Goal: Contribute content: Contribute content

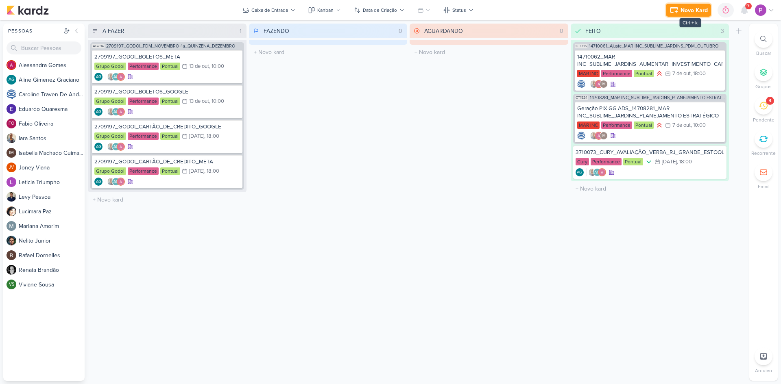
click at [694, 11] on div "Novo Kard" at bounding box center [693, 10] width 27 height 9
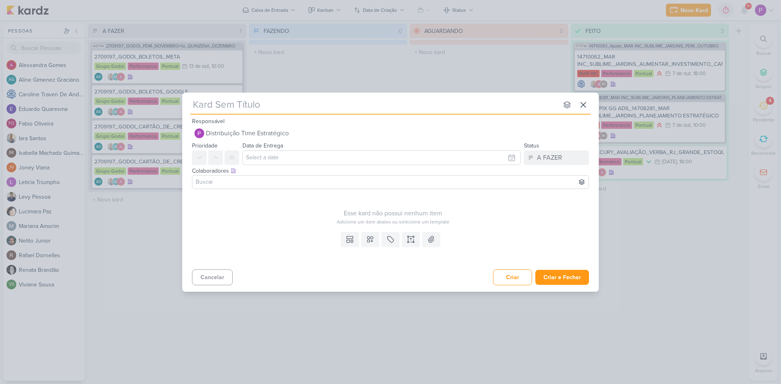
click at [283, 106] on input "text" at bounding box center [374, 105] width 368 height 15
paste input "1710081"
type input "1710081"
type input "1710081_"
type input "1710081_TD_"
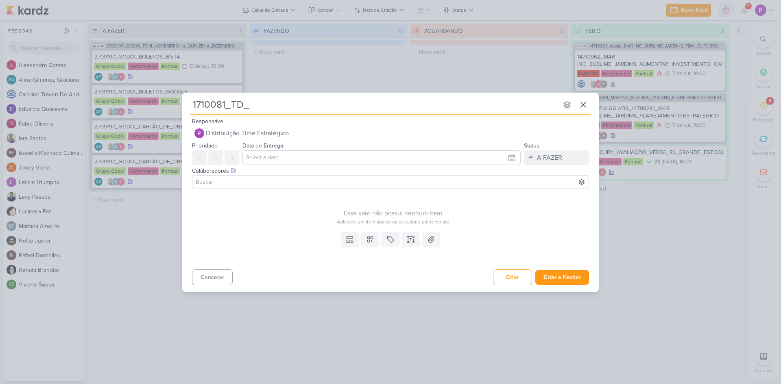
type input "1710081_TD_I"
type input "1710081_TD_INSIGNIA"
type input "1710081_TD_INSIGNIA_"
type input "1710081_TD_INSIGNIA_ME"
type input "1710081_TD_INSIGNIA_META"
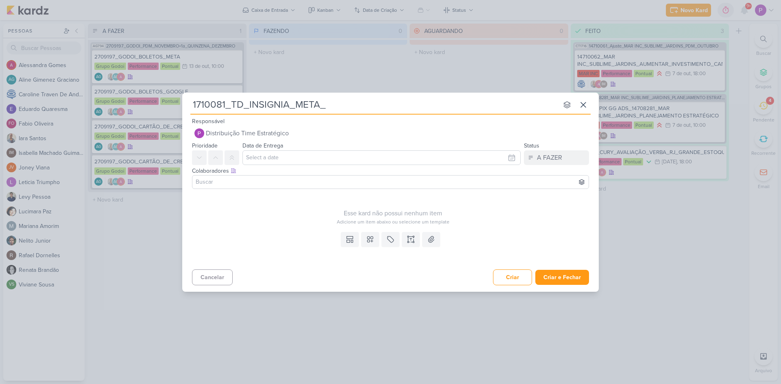
type input "1710081_TD_INSIGNIA_META_A"
type input "1710081_TD_INSIGNIA_META_AL"
type input "1710081_TD_INSIGNIA_META_ALTERAÇÃO FORMULÁ"
type input "1710081_TD_INSIGNIA_META_ALTERAÇÃO FORMULÁRIO"
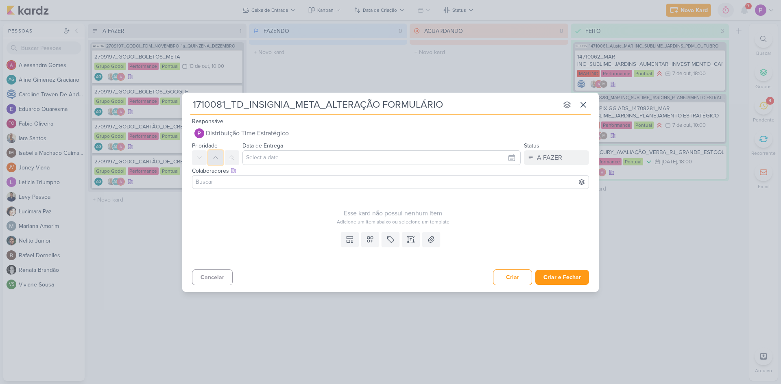
click at [217, 158] on icon at bounding box center [215, 158] width 7 height 7
click at [280, 161] on input "text" at bounding box center [381, 157] width 278 height 15
click at [494, 212] on div "10" at bounding box center [496, 213] width 13 height 12
type input "10 de outubro de 2025 às 23:59"
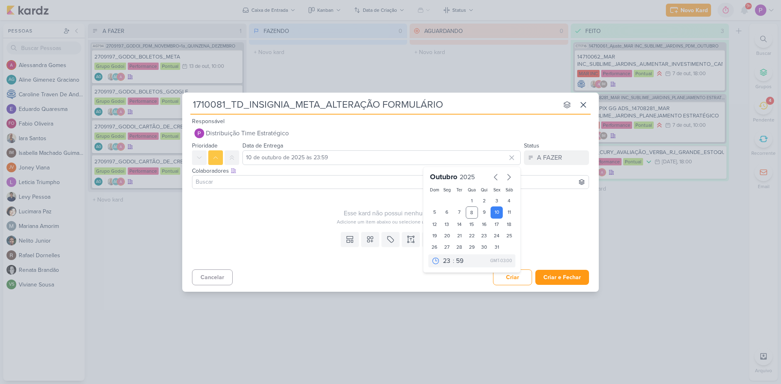
click at [303, 182] on input at bounding box center [390, 182] width 393 height 10
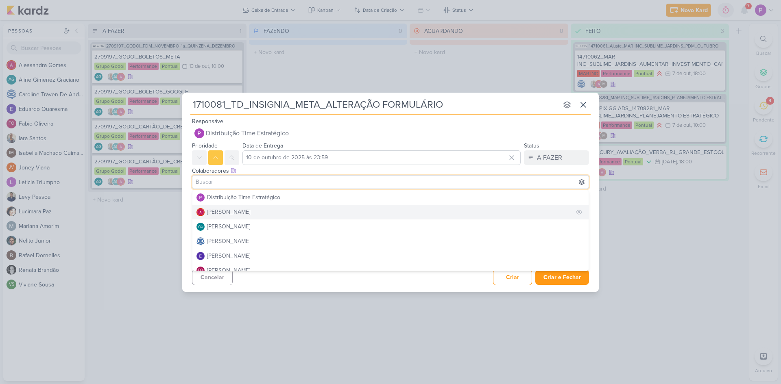
click at [250, 212] on div "[PERSON_NAME]" at bounding box center [228, 212] width 43 height 9
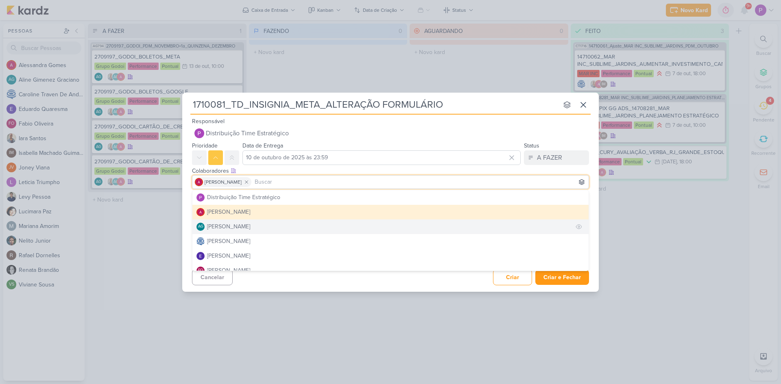
click at [242, 227] on div "[PERSON_NAME]" at bounding box center [228, 226] width 43 height 9
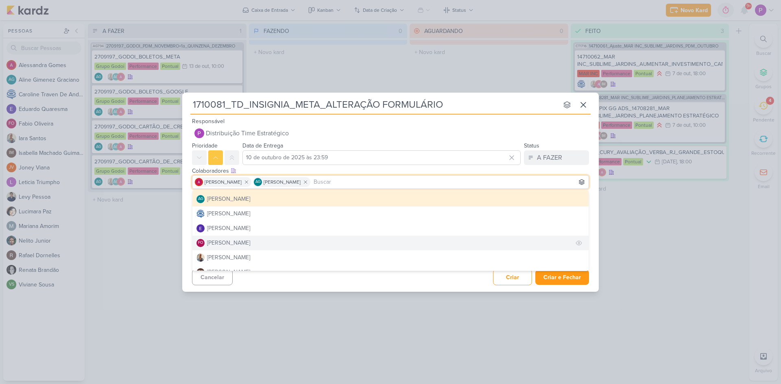
scroll to position [41, 0]
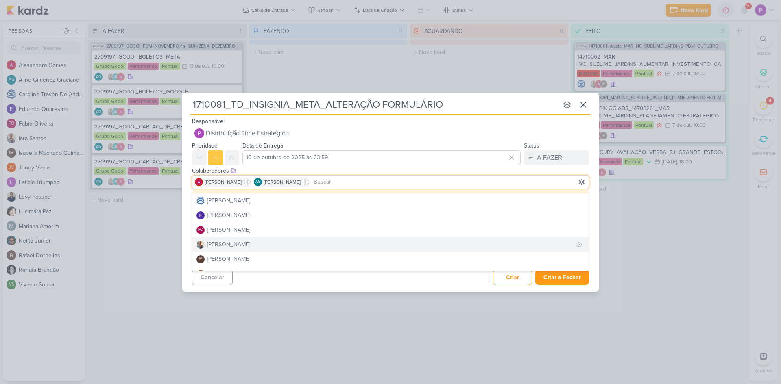
click at [219, 244] on div "[PERSON_NAME]" at bounding box center [228, 244] width 43 height 9
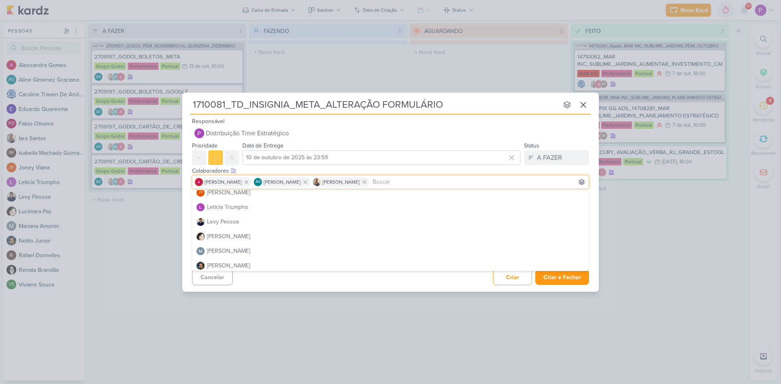
scroll to position [163, 0]
click at [304, 283] on div "Cancelar Criar Criar e Fechar Ctrl + Enter" at bounding box center [390, 276] width 416 height 21
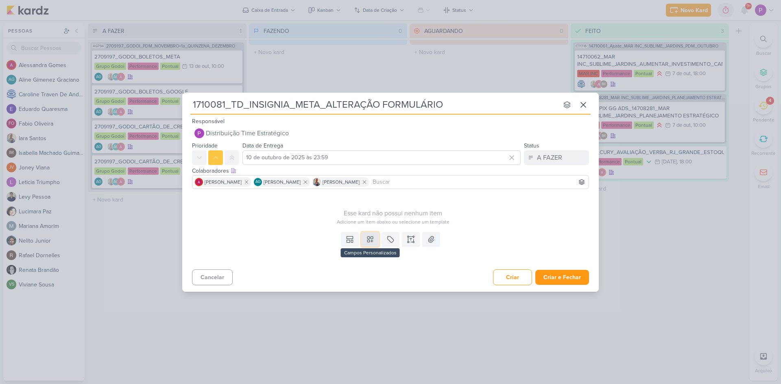
click at [365, 241] on button at bounding box center [370, 239] width 18 height 15
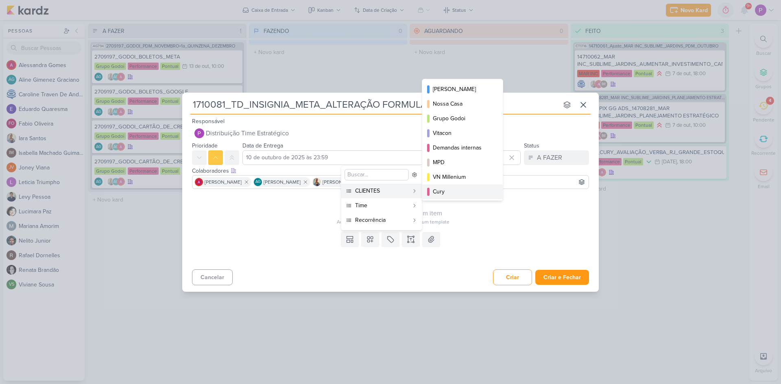
scroll to position [0, 0]
click at [467, 107] on button "[PERSON_NAME]" at bounding box center [462, 103] width 81 height 15
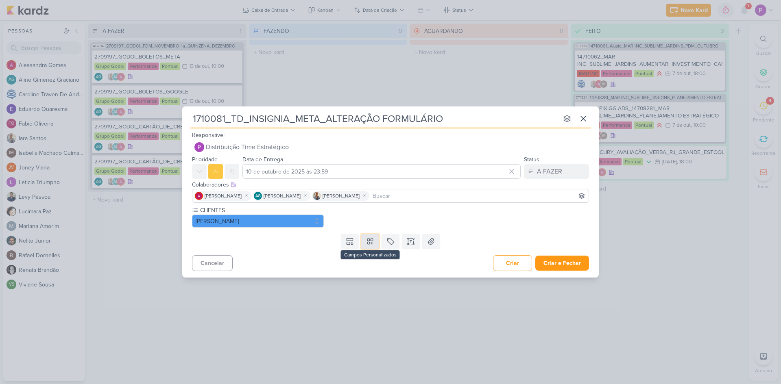
click at [371, 244] on icon at bounding box center [370, 242] width 8 height 8
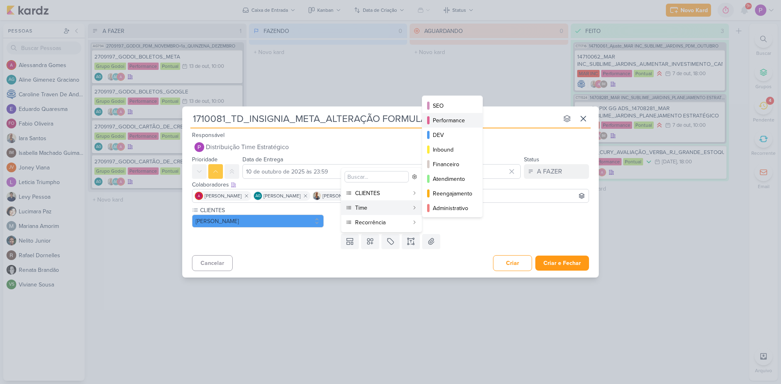
click at [465, 120] on div "Performance" at bounding box center [453, 120] width 40 height 9
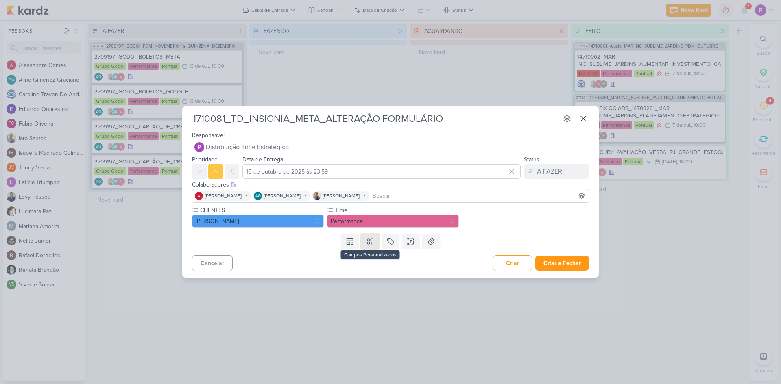
click at [370, 244] on icon at bounding box center [370, 242] width 8 height 8
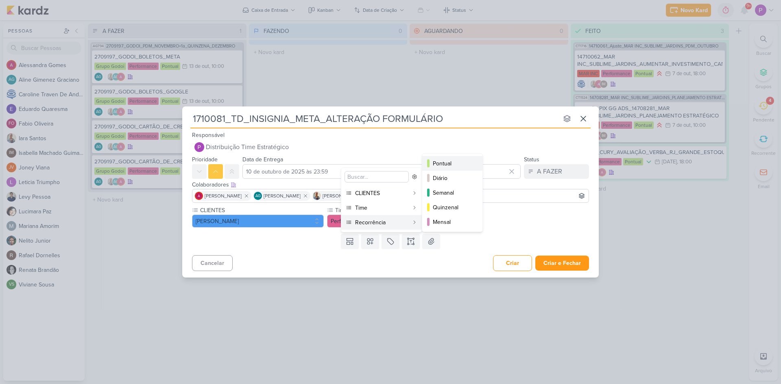
click at [447, 163] on div "Pontual" at bounding box center [453, 163] width 40 height 9
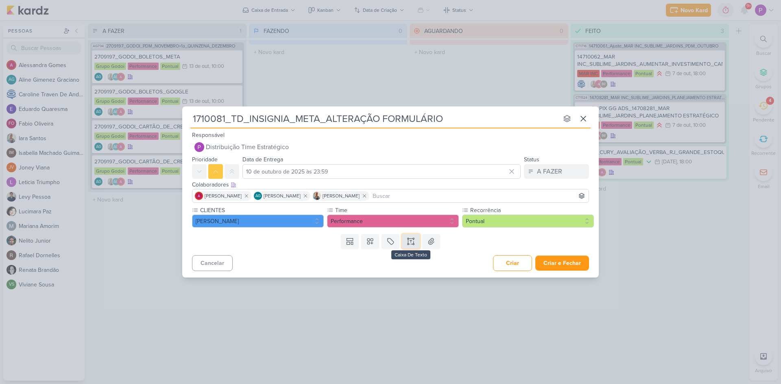
click at [412, 240] on icon at bounding box center [411, 242] width 8 height 8
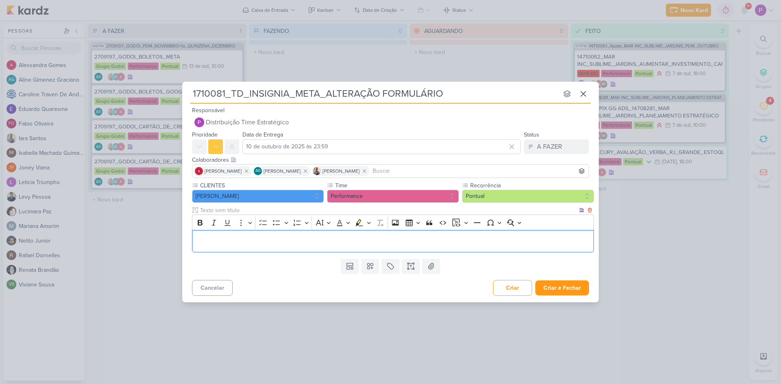
click at [261, 246] on div "Editor editing area: main" at bounding box center [393, 241] width 402 height 22
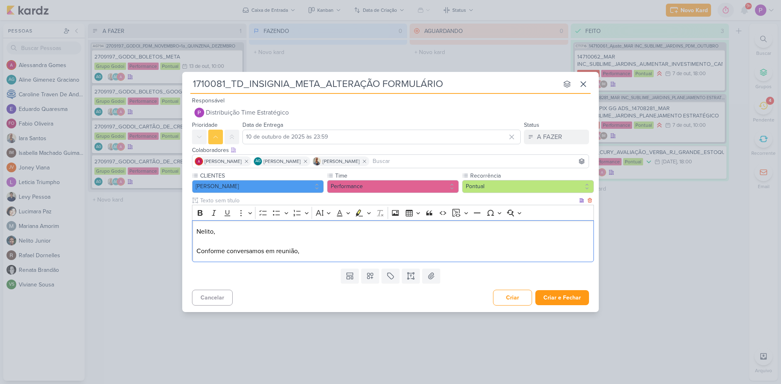
click at [248, 238] on p "Editor editing area: main" at bounding box center [392, 242] width 393 height 10
click at [197, 231] on p "Nelito," at bounding box center [392, 232] width 393 height 10
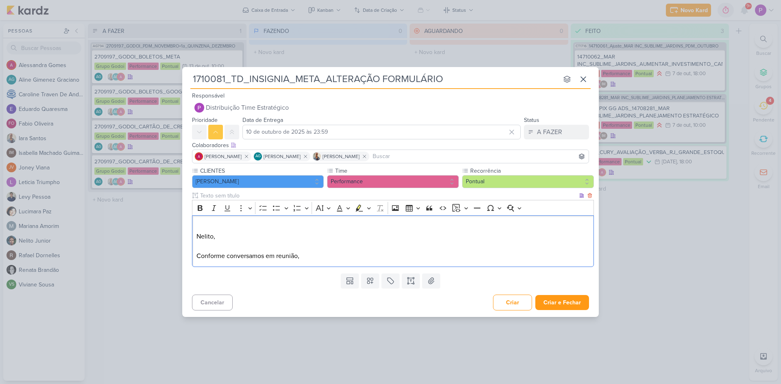
click at [210, 225] on p "Editor editing area: main" at bounding box center [392, 227] width 393 height 10
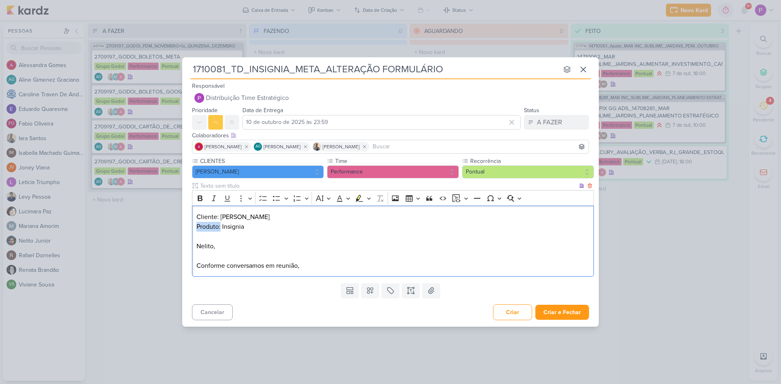
drag, startPoint x: 220, startPoint y: 227, endPoint x: 197, endPoint y: 228, distance: 23.2
click at [197, 228] on p "Produto: Insignia" at bounding box center [392, 227] width 393 height 10
drag, startPoint x: 219, startPoint y: 216, endPoint x: 196, endPoint y: 220, distance: 22.6
click at [196, 220] on p "Cliente: [PERSON_NAME]" at bounding box center [392, 217] width 393 height 10
click at [231, 238] on p "Editor editing area: main" at bounding box center [392, 237] width 393 height 10
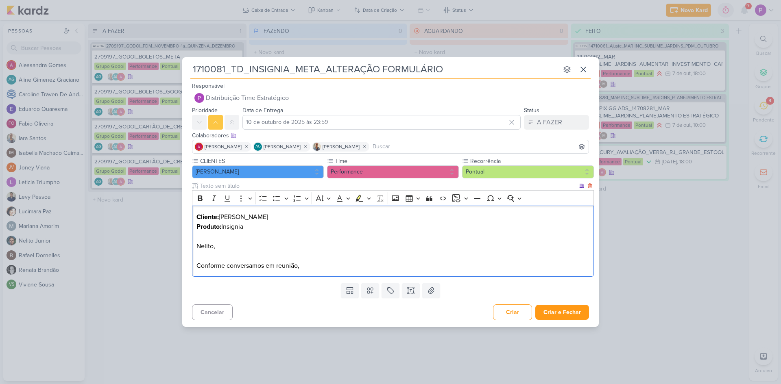
click at [310, 269] on p "Conforme conversamos em reunião," at bounding box center [392, 266] width 393 height 10
click at [220, 235] on p "Editor editing area: main" at bounding box center [392, 237] width 393 height 10
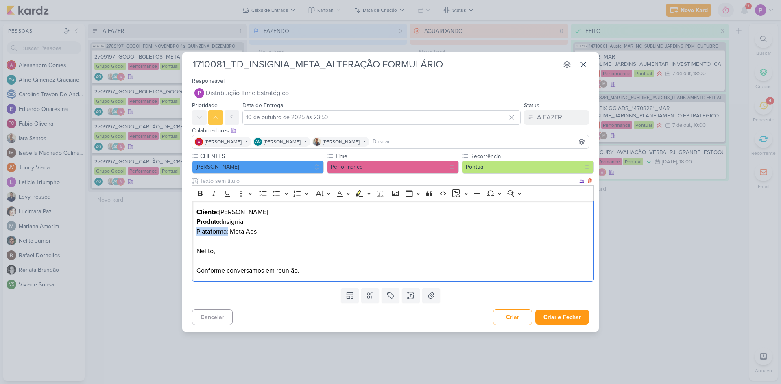
drag, startPoint x: 229, startPoint y: 231, endPoint x: 195, endPoint y: 230, distance: 33.4
click at [196, 231] on p "Plataforma: Meta Ads" at bounding box center [392, 232] width 393 height 10
click at [312, 273] on p "Conforme conversamos em reunião," at bounding box center [392, 271] width 393 height 10
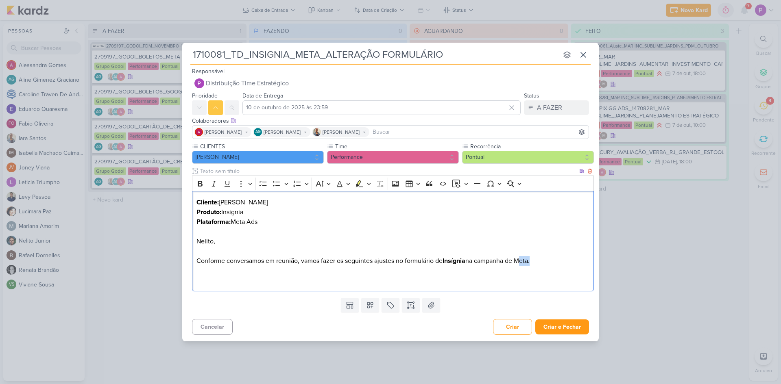
drag, startPoint x: 520, startPoint y: 261, endPoint x: 534, endPoint y: 260, distance: 13.9
click at [534, 260] on p "Conforme conversamos em reunião, vamos fazer os seguintes ajustes no formulário…" at bounding box center [392, 261] width 393 height 10
drag, startPoint x: 205, startPoint y: 182, endPoint x: 203, endPoint y: 187, distance: 5.7
click at [204, 182] on button "Bold" at bounding box center [200, 184] width 12 height 12
click at [206, 280] on p "Editor editing area: main" at bounding box center [392, 281] width 393 height 10
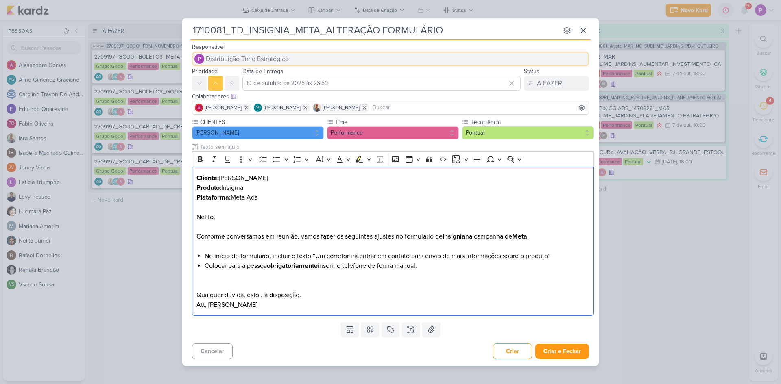
click at [264, 59] on span "Distribuição Time Estratégico" at bounding box center [247, 59] width 83 height 10
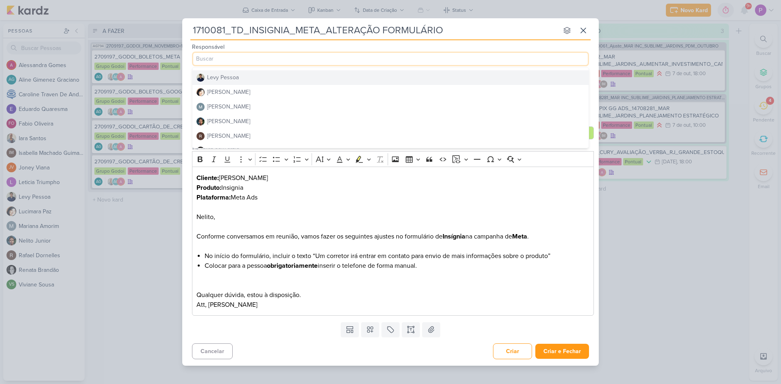
scroll to position [163, 0]
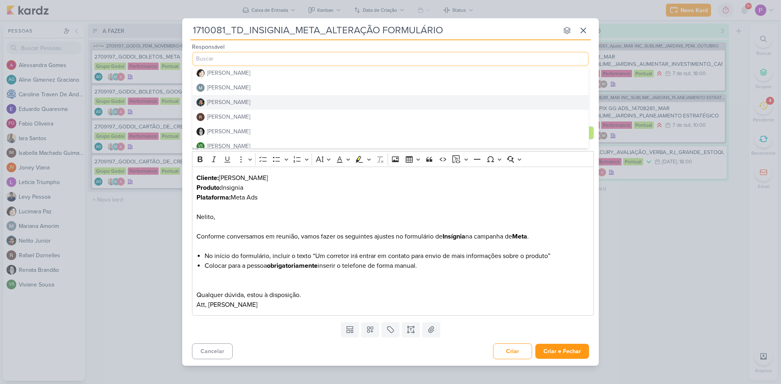
click at [218, 102] on div "[PERSON_NAME]" at bounding box center [228, 102] width 43 height 9
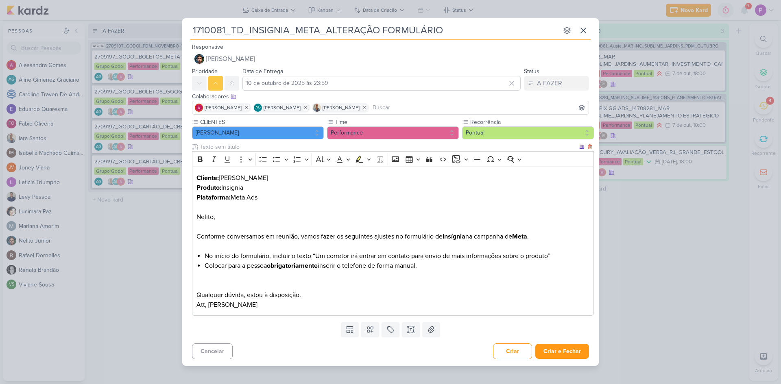
click at [236, 209] on p "Editor editing area: main" at bounding box center [392, 208] width 393 height 10
click at [462, 265] on li "Colocar para a pessoa obrigatoriamente inserir o telefone de forma manual." at bounding box center [397, 266] width 385 height 10
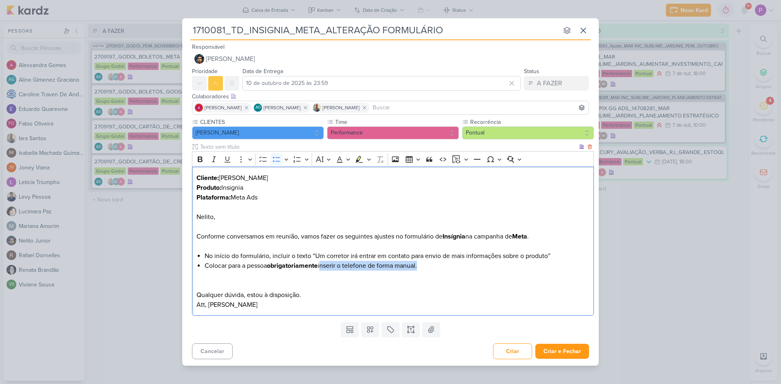
drag, startPoint x: 323, startPoint y: 266, endPoint x: 374, endPoint y: 265, distance: 51.7
click at [421, 267] on li "Colocar para a pessoa obrigatoriamente inserir o telefone de forma manual." at bounding box center [397, 266] width 385 height 10
click at [355, 161] on icon "Editor toolbar" at bounding box center [359, 159] width 8 height 8
drag, startPoint x: 273, startPoint y: 255, endPoint x: 310, endPoint y: 255, distance: 37.0
click at [310, 255] on li "No início do formulário, incluir o texto “Um corretor irá entrar em contato par…" at bounding box center [397, 256] width 385 height 10
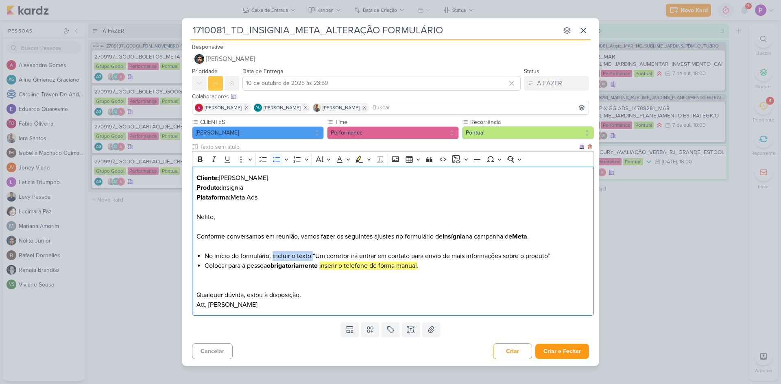
drag, startPoint x: 272, startPoint y: 256, endPoint x: 311, endPoint y: 257, distance: 39.5
click at [311, 257] on li "No início do formulário, incluir o texto “Um corretor irá entrar em contato par…" at bounding box center [397, 256] width 385 height 10
click at [361, 156] on icon "Editor toolbar" at bounding box center [359, 159] width 8 height 8
click at [333, 212] on p "Nelito," at bounding box center [392, 217] width 393 height 10
click at [555, 349] on button "Criar e Fechar" at bounding box center [562, 351] width 54 height 15
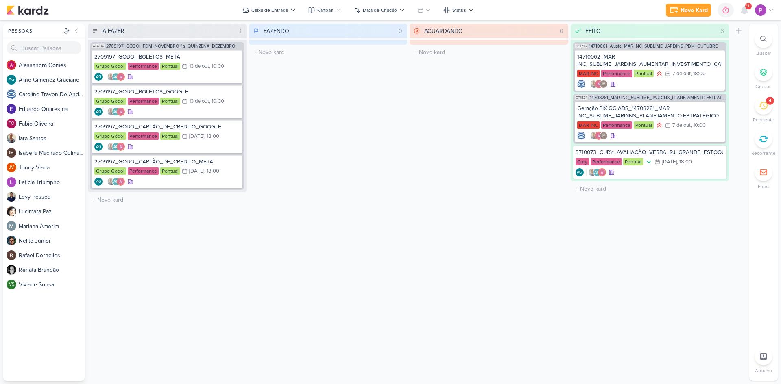
click at [765, 38] on icon at bounding box center [763, 39] width 7 height 7
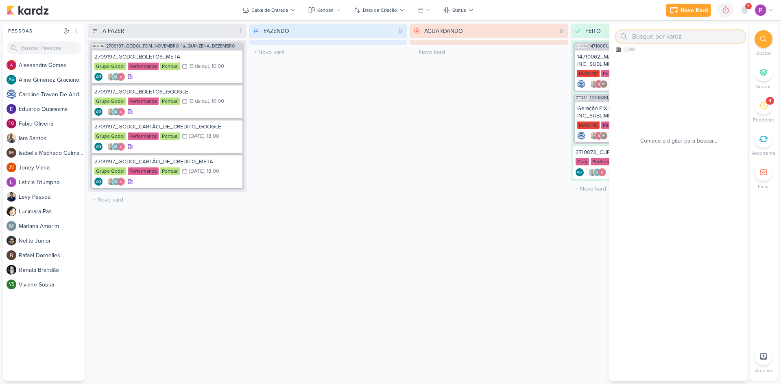
paste input "14710062_MAR INC_SUBLIME_JARDINS_AUMENTAR_INVESTIMENTO_CAMPANHA"
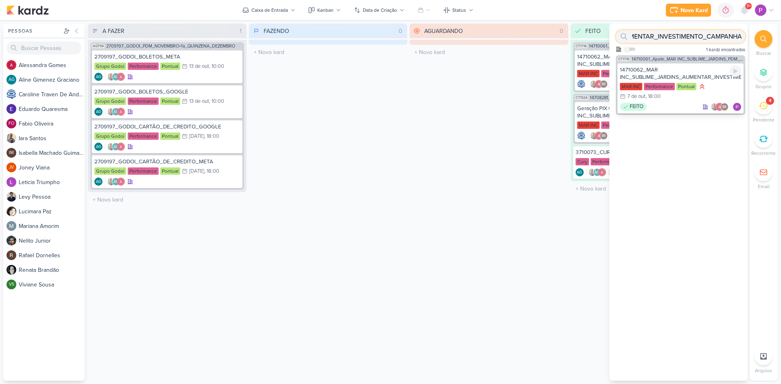
type input "14710062_MAR INC_SUBLIME_JARDINS_AUMENTAR_INVESTIMENTO_CAMPANHA"
click at [680, 73] on div "14710062_MAR INC_SUBLIME_JARDINS_AUMENTAR_INVESTIMENTO_CAMPANHA" at bounding box center [680, 73] width 121 height 15
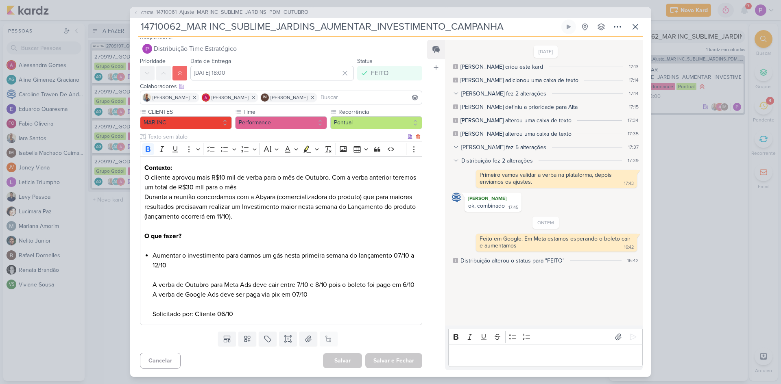
scroll to position [16, 0]
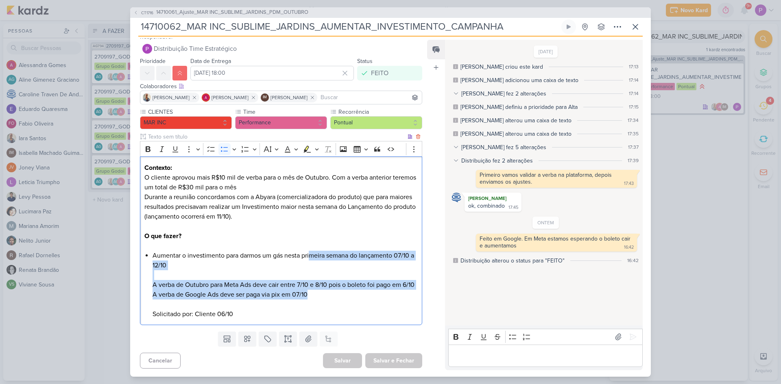
drag, startPoint x: 312, startPoint y: 249, endPoint x: 342, endPoint y: 290, distance: 51.3
click at [342, 290] on li "Aumentar o investimento para darmos um gás nesta primeira semana do lançamento …" at bounding box center [285, 285] width 265 height 68
drag, startPoint x: 635, startPoint y: 28, endPoint x: 645, endPoint y: 27, distance: 9.5
click at [635, 28] on icon at bounding box center [635, 27] width 10 height 10
